Goal: Information Seeking & Learning: Learn about a topic

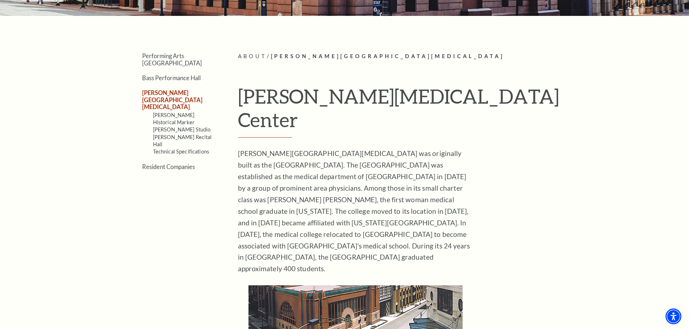
scroll to position [181, 0]
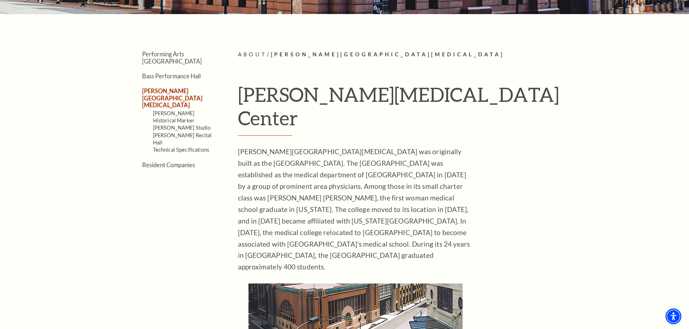
click at [239, 146] on p "Maddox-Muse Center was originally built as the Fort Worth Medical College. The …" at bounding box center [355, 209] width 235 height 127
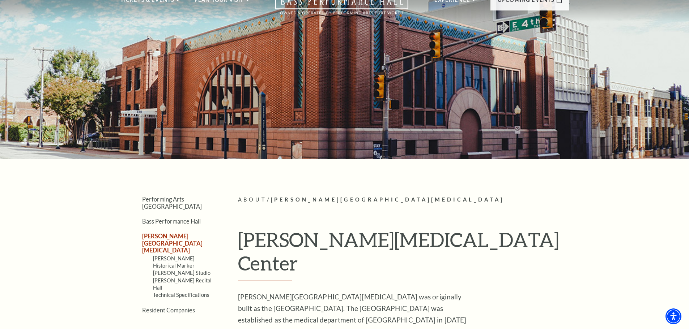
scroll to position [0, 0]
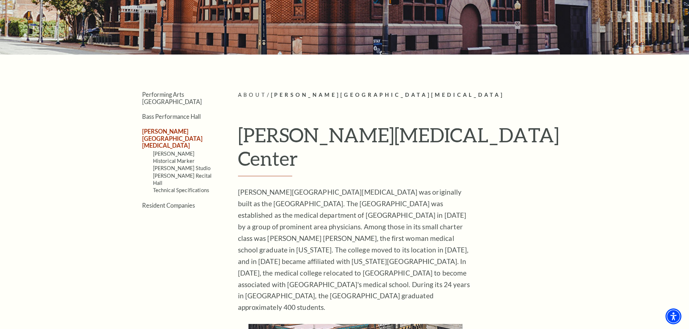
scroll to position [72, 0]
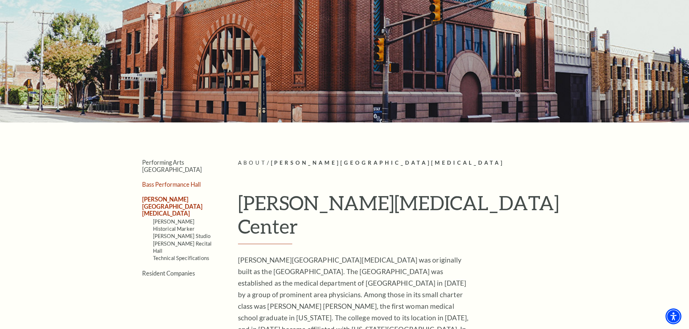
click at [191, 181] on link "Bass Performance Hall" at bounding box center [171, 184] width 59 height 7
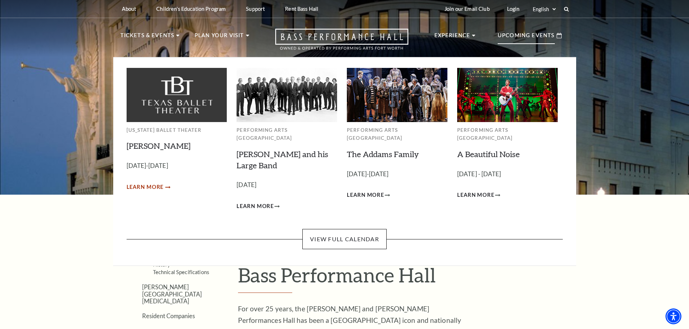
click at [151, 190] on span "Learn More" at bounding box center [145, 187] width 37 height 9
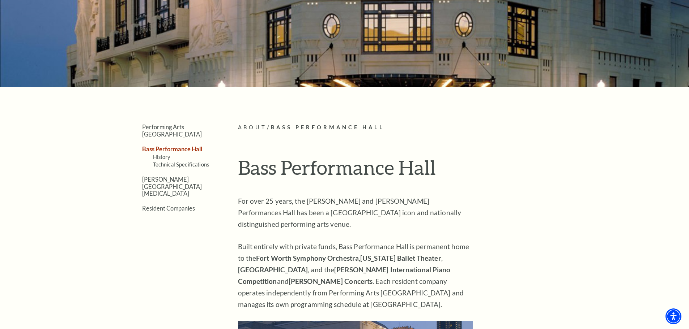
scroll to position [108, 0]
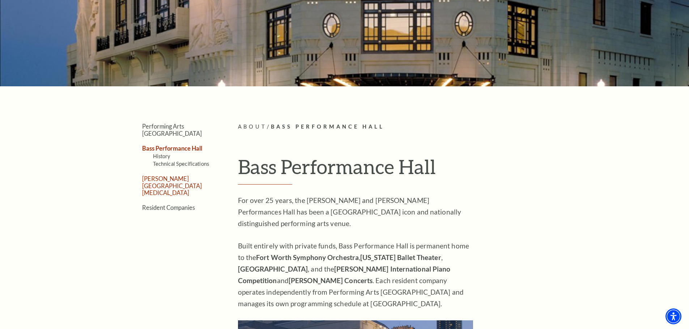
click at [179, 175] on link "[PERSON_NAME][GEOGRAPHIC_DATA][MEDICAL_DATA]" at bounding box center [172, 185] width 60 height 21
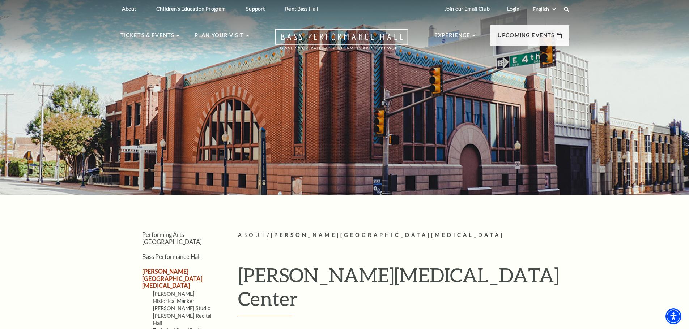
scroll to position [108, 0]
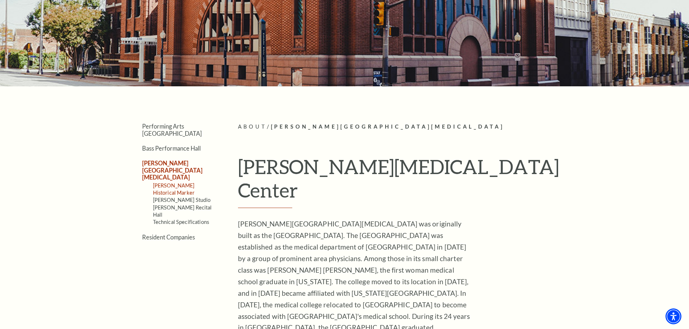
click at [189, 183] on link "[PERSON_NAME] Historical Marker" at bounding box center [174, 189] width 42 height 13
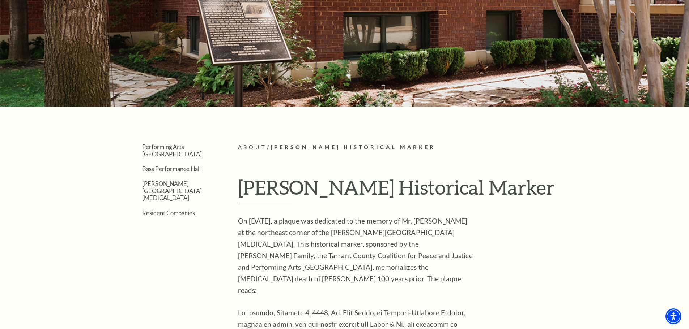
scroll to position [108, 0]
